Goal: Task Accomplishment & Management: Use online tool/utility

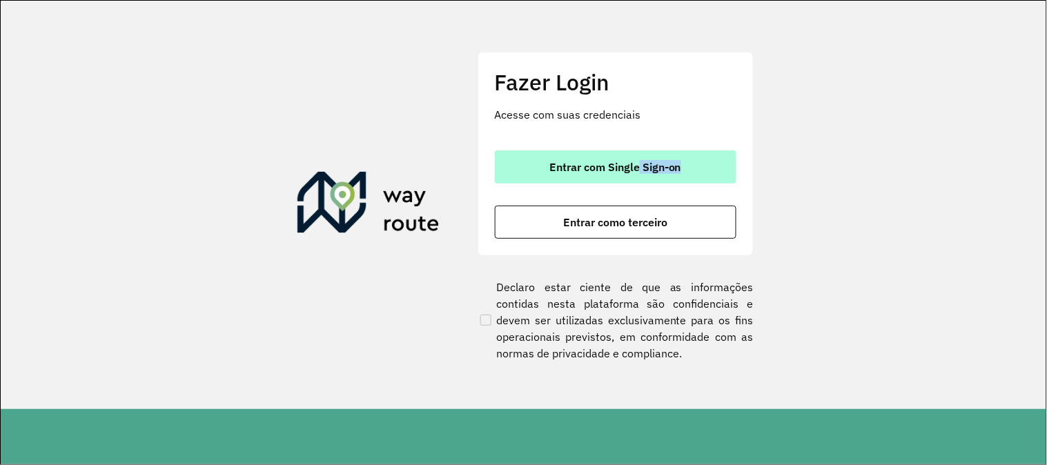
drag, startPoint x: 639, startPoint y: 187, endPoint x: 636, endPoint y: 169, distance: 18.3
click at [636, 169] on div "Entrar com Single Sign-on Entrar como terceiro" at bounding box center [616, 194] width 242 height 88
click at [636, 169] on span "Entrar com Single Sign-on" at bounding box center [615, 166] width 132 height 11
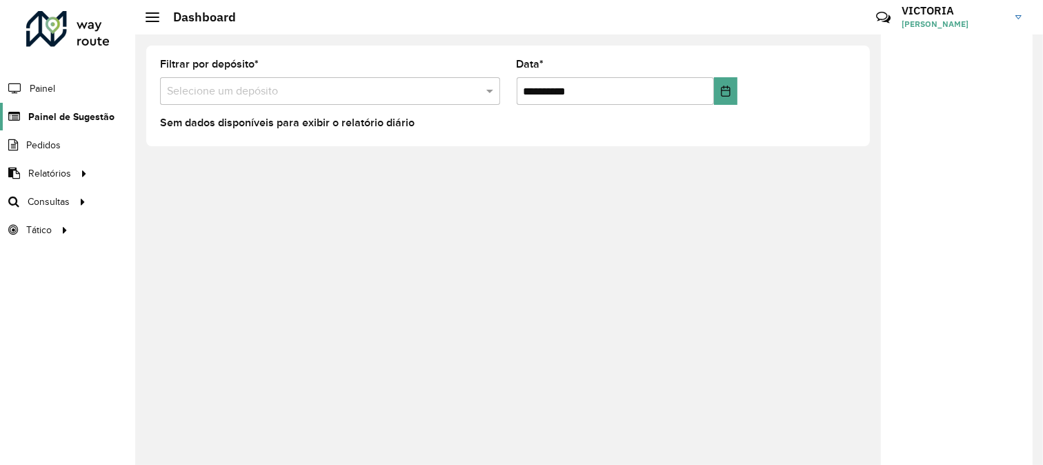
click at [79, 118] on span "Painel de Sugestão" at bounding box center [71, 117] width 86 height 14
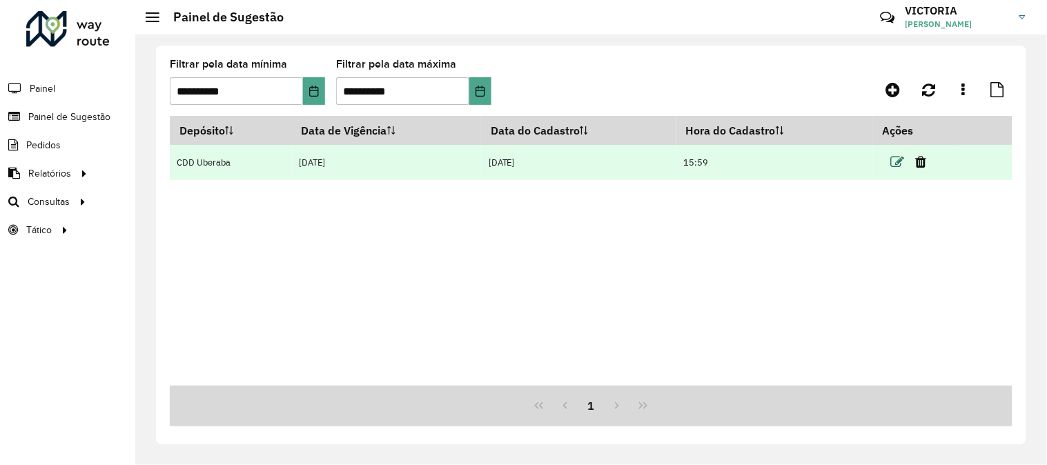
click at [903, 163] on icon at bounding box center [898, 162] width 14 height 14
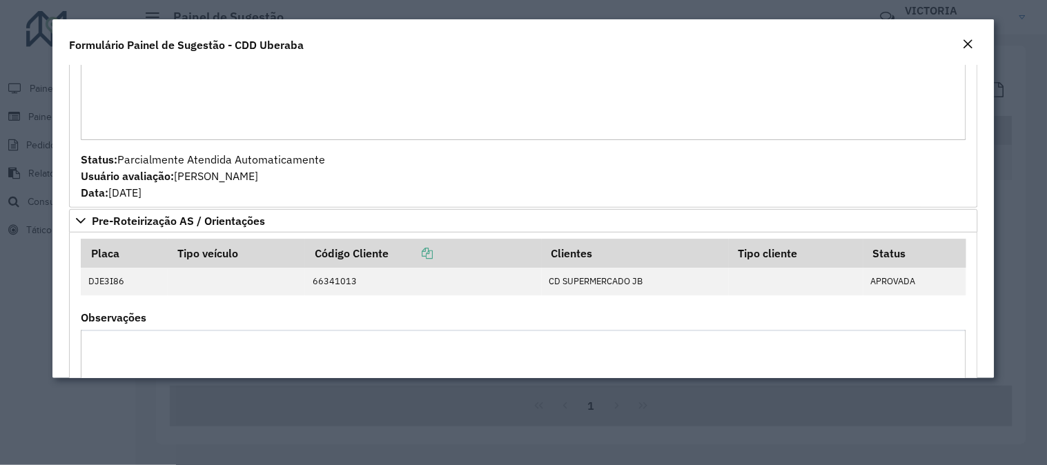
scroll to position [2246, 0]
